Goal: Complete application form

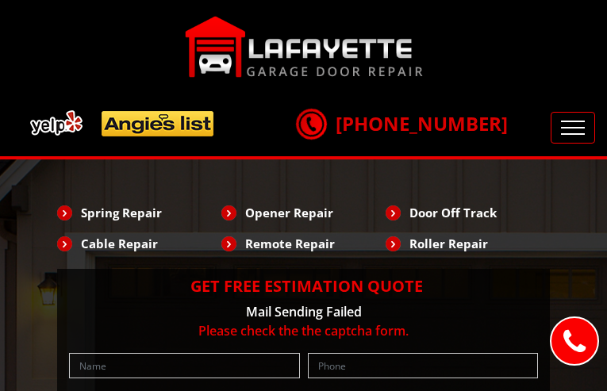
type input "iBMsoVgh"
type input "7110476160"
type input "[EMAIL_ADDRESS][DOMAIN_NAME]"
type input "gfTPJgqIMxzIbN"
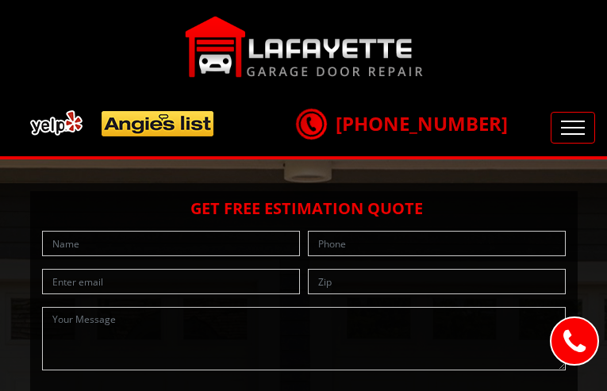
type input "ZaVUCqxv"
type input "2912631064"
type input "[EMAIL_ADDRESS][DOMAIN_NAME]"
type input "AqnolwiVK"
type input "jybEjVqZWX"
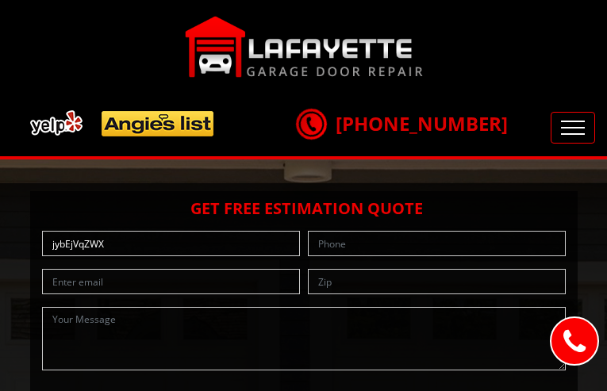
type input "3292762908"
type input "[EMAIL_ADDRESS][DOMAIN_NAME]"
type input "TvghxsTZc"
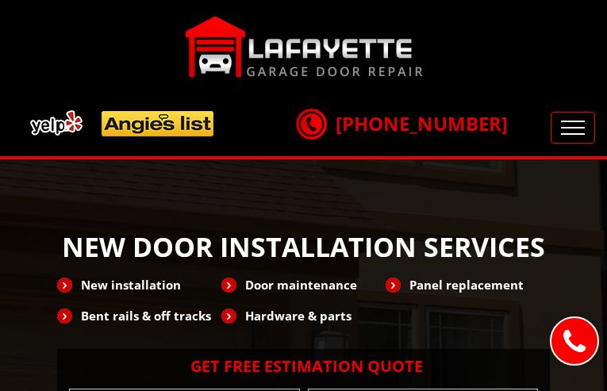
type input "mewXXbcPw"
type input "6232638493"
type input "[EMAIL_ADDRESS][DOMAIN_NAME]"
type input "NRyFRGWJRmo"
